Goal: Find specific fact: Find specific fact

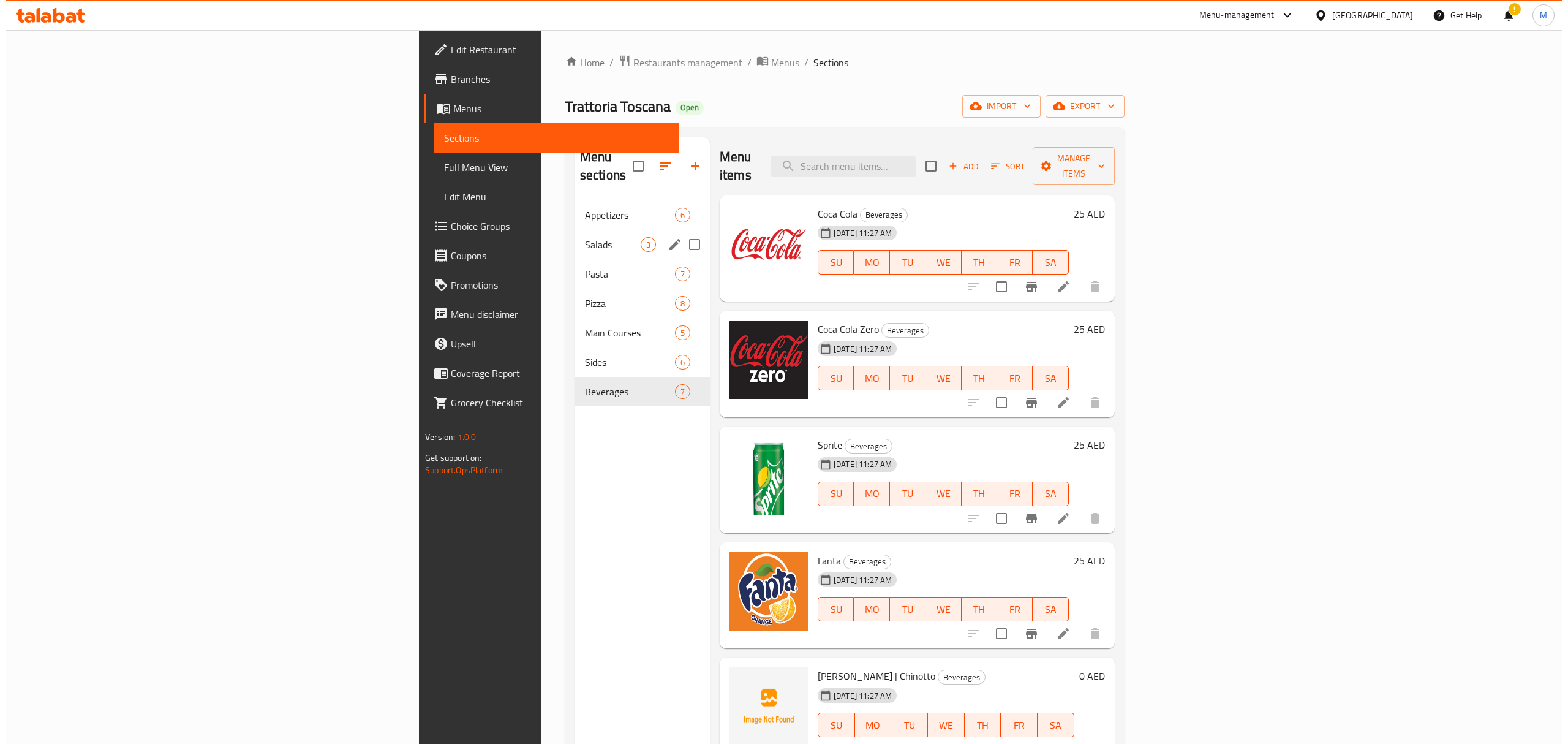
scroll to position [95, 0]
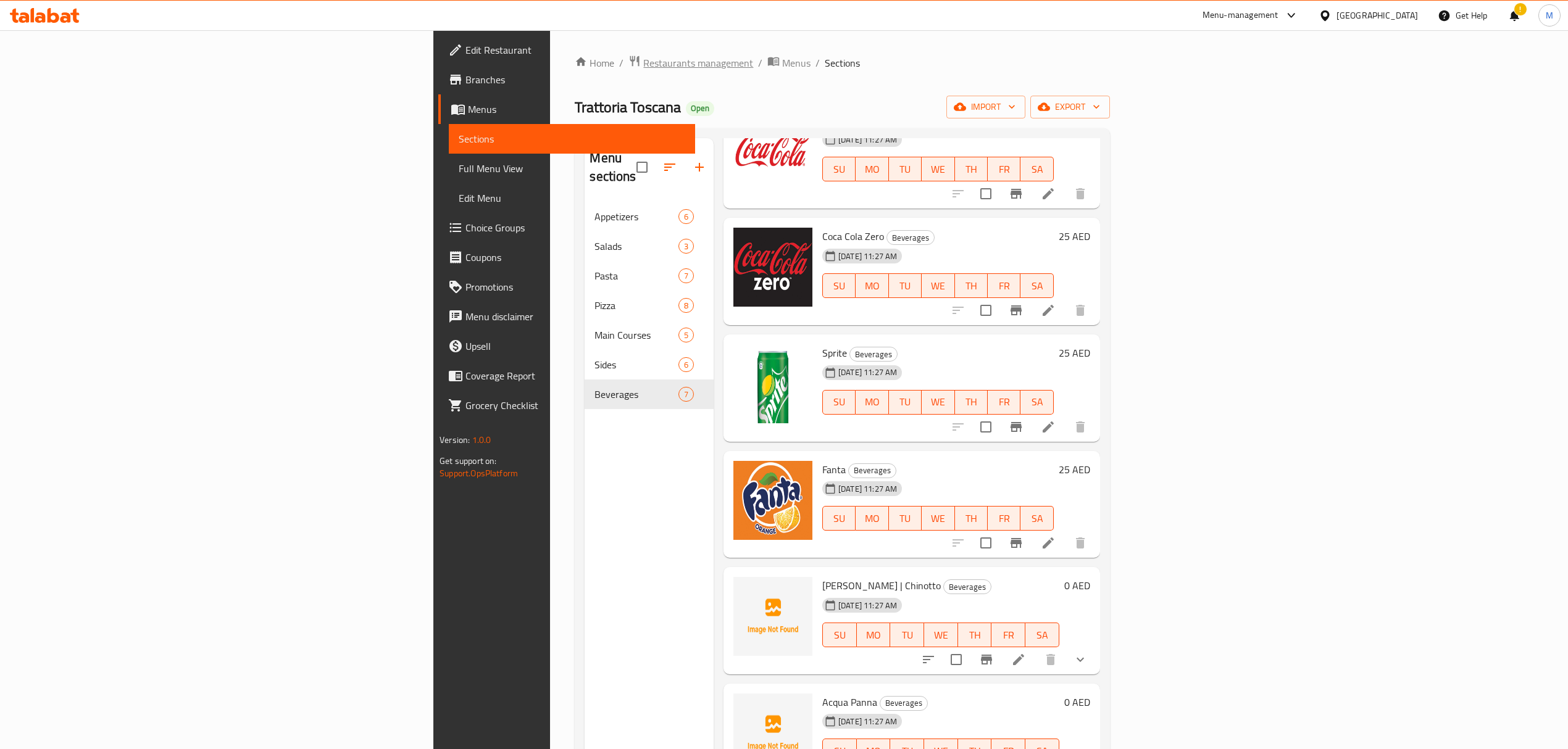
click at [643, 68] on span "Restaurants management" at bounding box center [698, 63] width 110 height 15
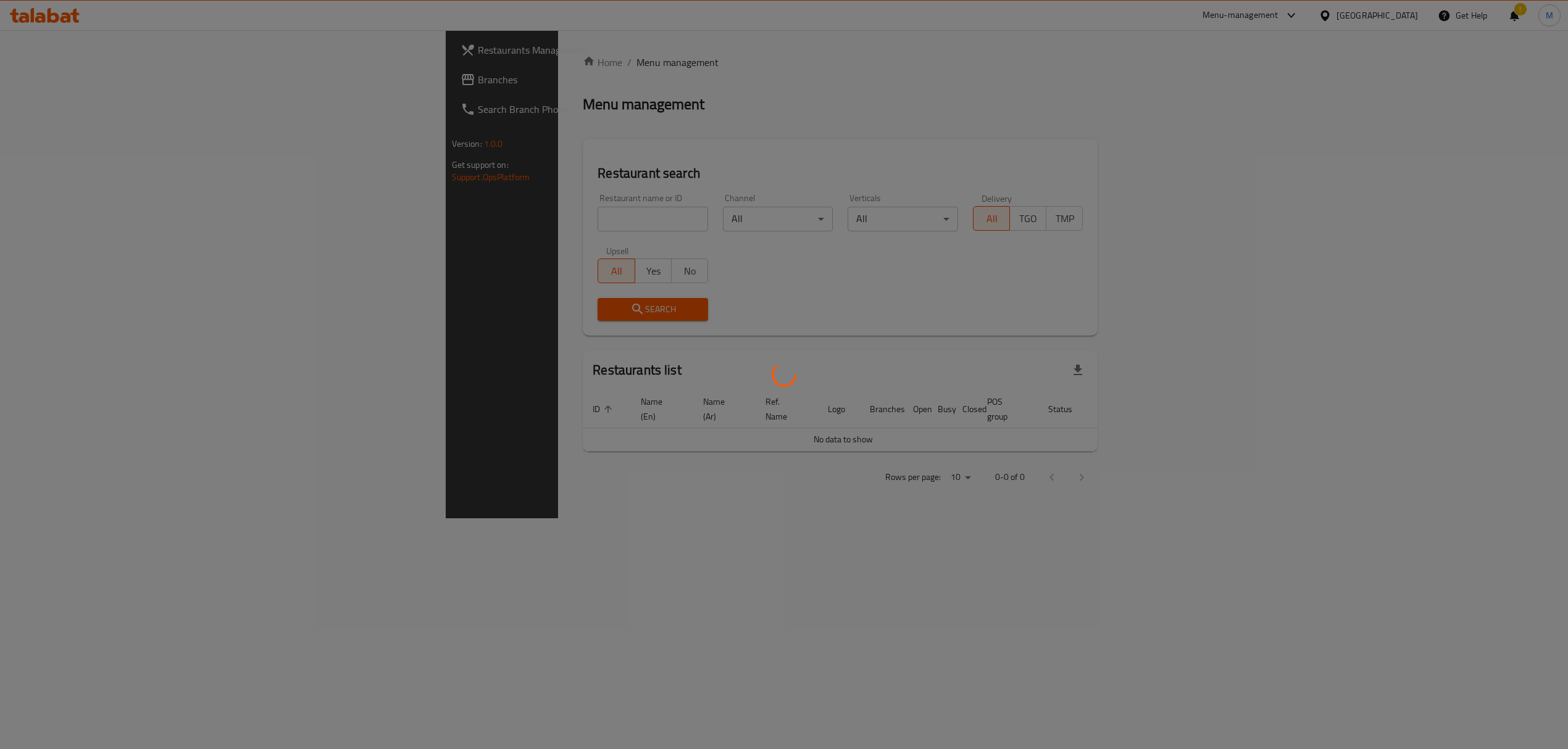
click at [495, 226] on div at bounding box center [784, 374] width 1568 height 749
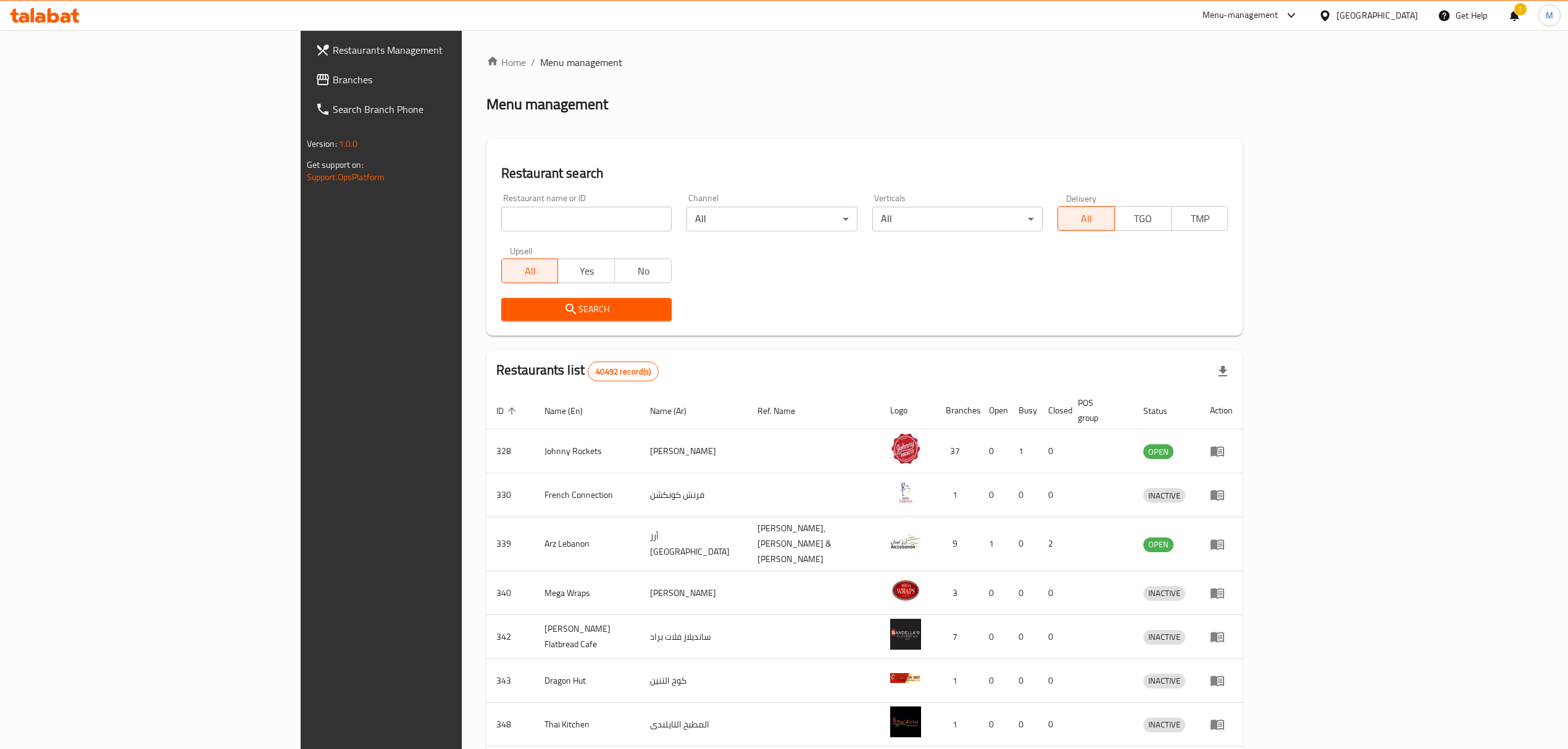
click at [501, 226] on input "search" at bounding box center [586, 219] width 170 height 24
type input "knafeh"
click button "Search" at bounding box center [586, 309] width 170 height 23
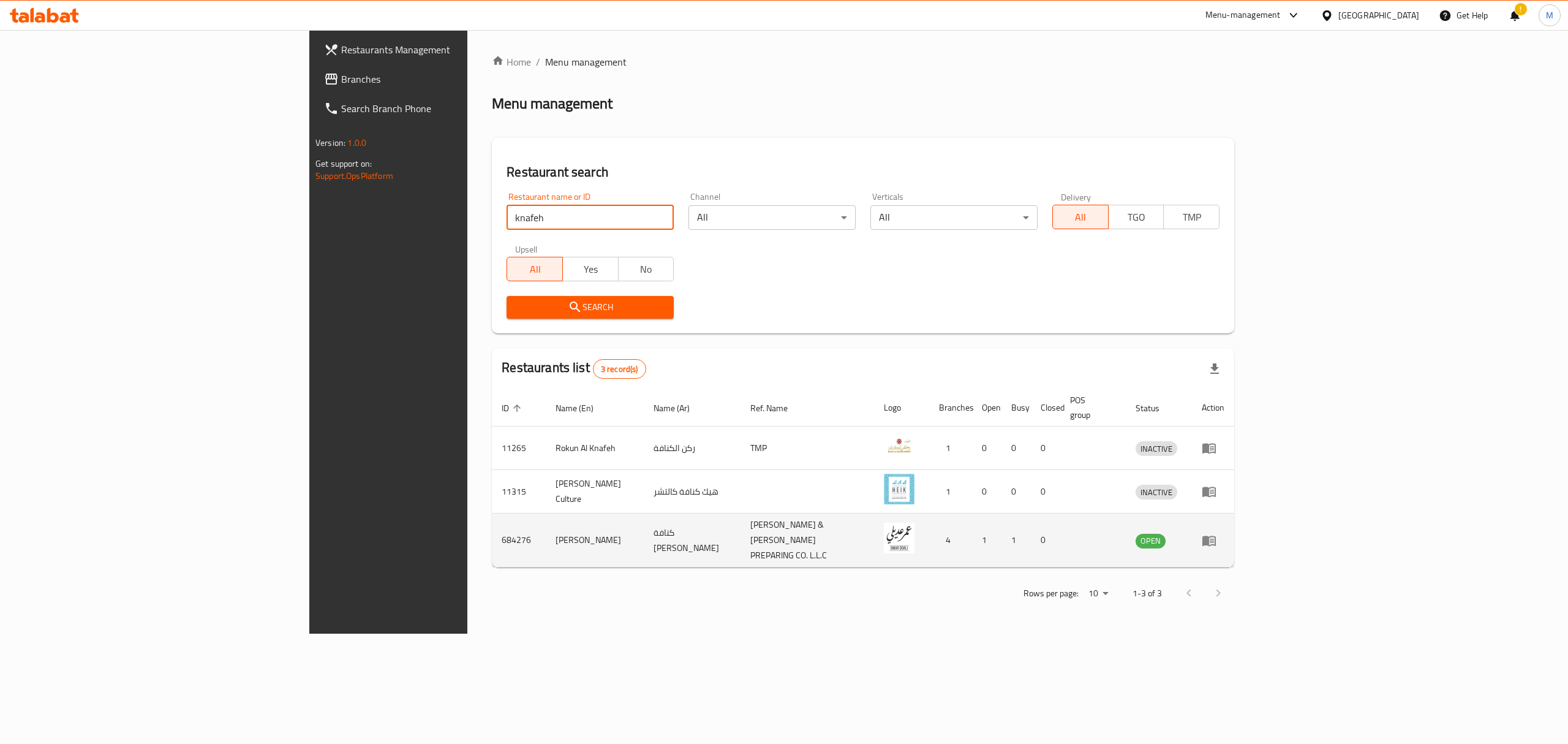
click at [492, 521] on td "684276" at bounding box center [519, 540] width 54 height 54
copy td "684276"
